Goal: Navigation & Orientation: Find specific page/section

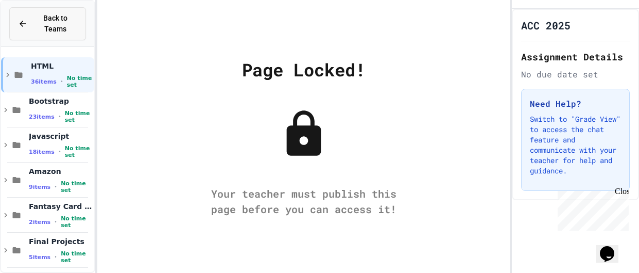
click at [22, 26] on icon at bounding box center [23, 24] width 6 height 6
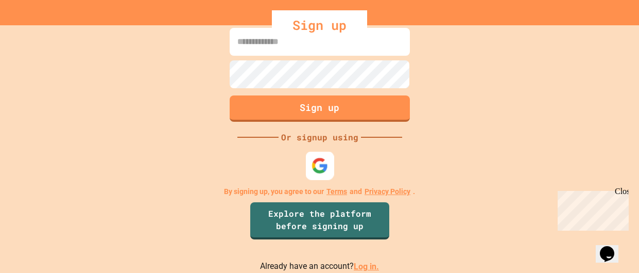
click at [312, 171] on img at bounding box center [319, 165] width 17 height 17
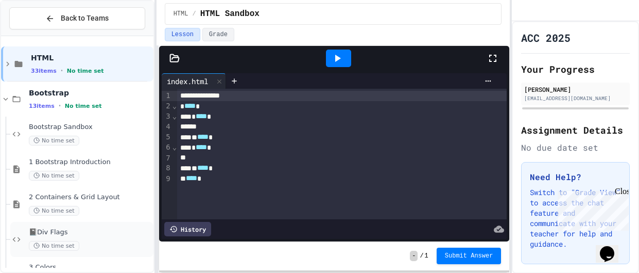
click at [98, 226] on div "📓Div Flags No time set" at bounding box center [81, 239] width 143 height 35
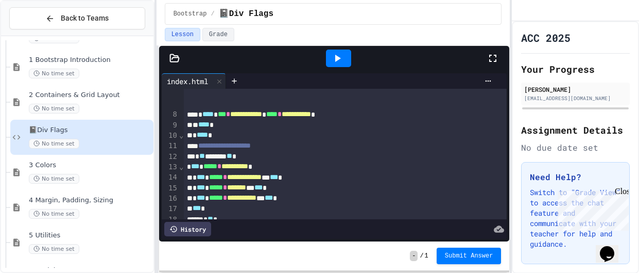
scroll to position [99, 0]
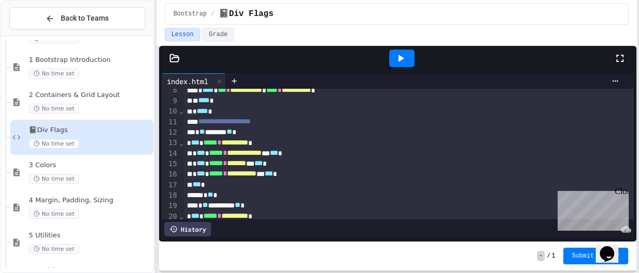
click at [639, 68] on div "**********" at bounding box center [319, 136] width 639 height 273
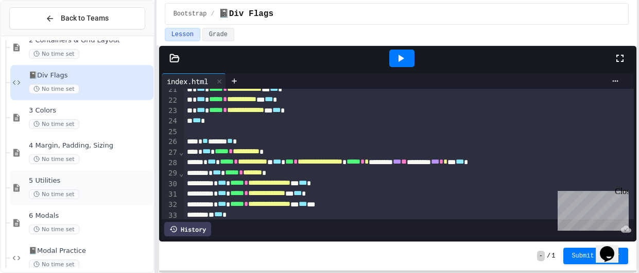
scroll to position [158, 0]
